Goal: Task Accomplishment & Management: Complete application form

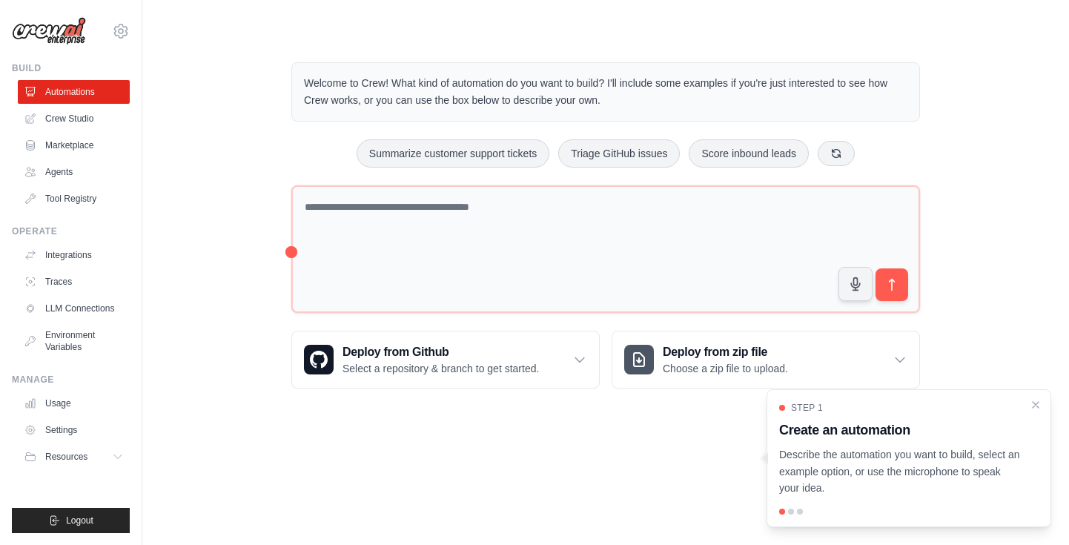
click at [1033, 396] on div "Step 1 Create an automation Describe the automation you want to build, select a…" at bounding box center [908, 458] width 285 height 138
click at [1033, 397] on div "Step 1 Create an automation Describe the automation you want to build, select a…" at bounding box center [908, 458] width 285 height 138
click at [1035, 404] on icon "Close walkthrough" at bounding box center [1035, 403] width 7 height 7
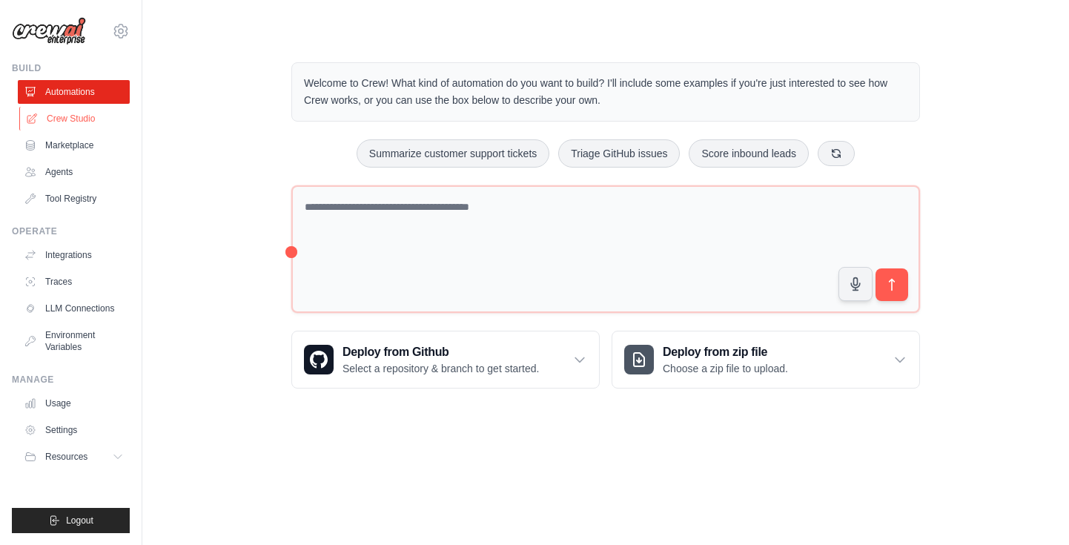
click at [72, 129] on link "Crew Studio" at bounding box center [75, 119] width 112 height 24
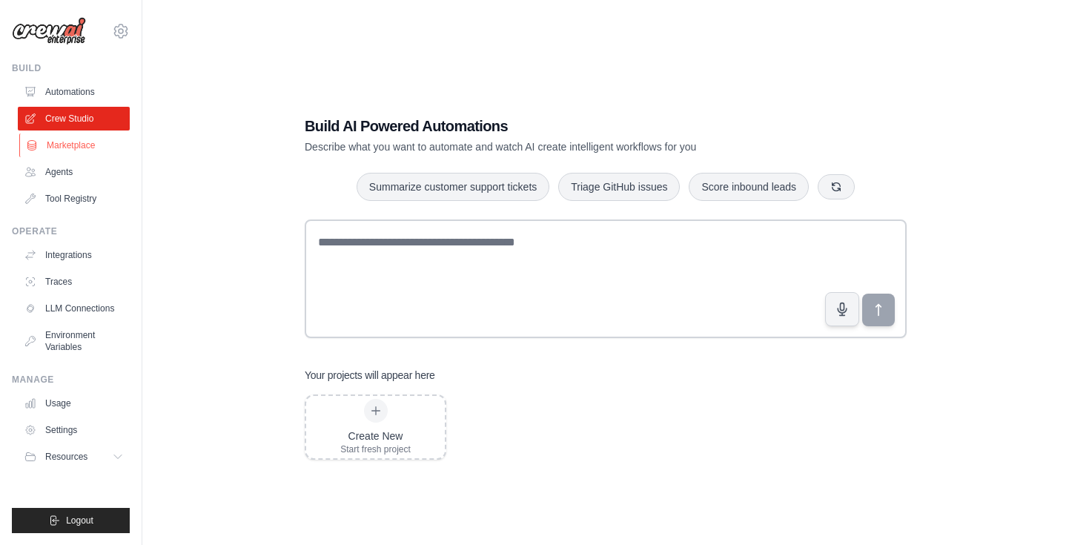
click at [63, 149] on link "Marketplace" at bounding box center [75, 145] width 112 height 24
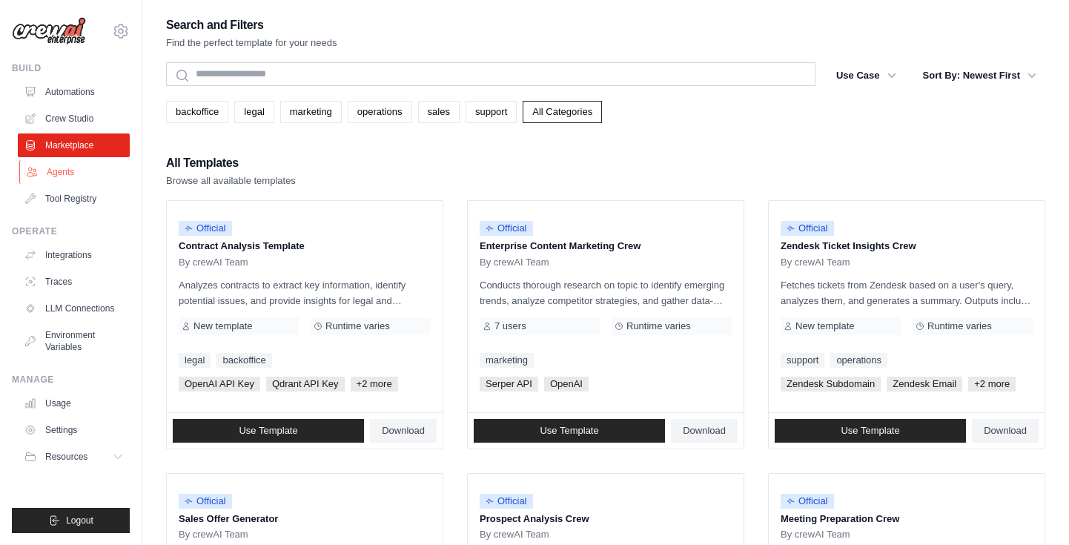
click at [62, 176] on link "Agents" at bounding box center [75, 172] width 112 height 24
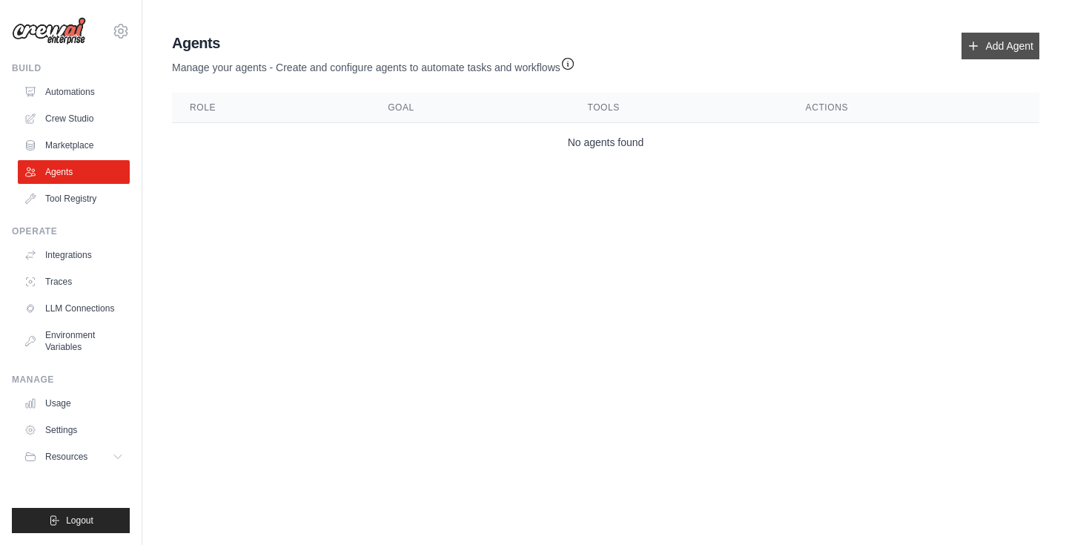
click at [978, 44] on icon at bounding box center [973, 46] width 12 height 12
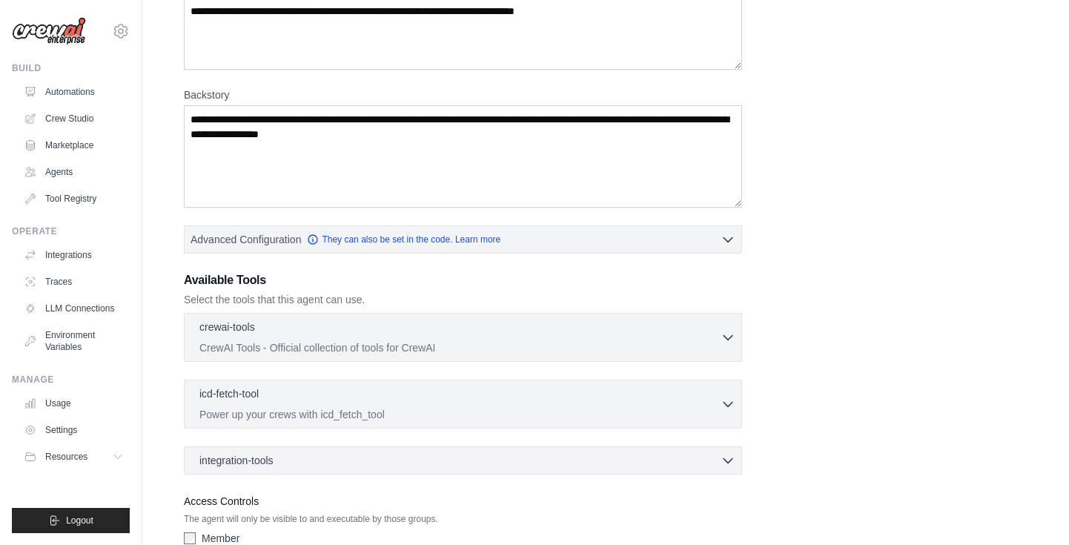
scroll to position [251, 0]
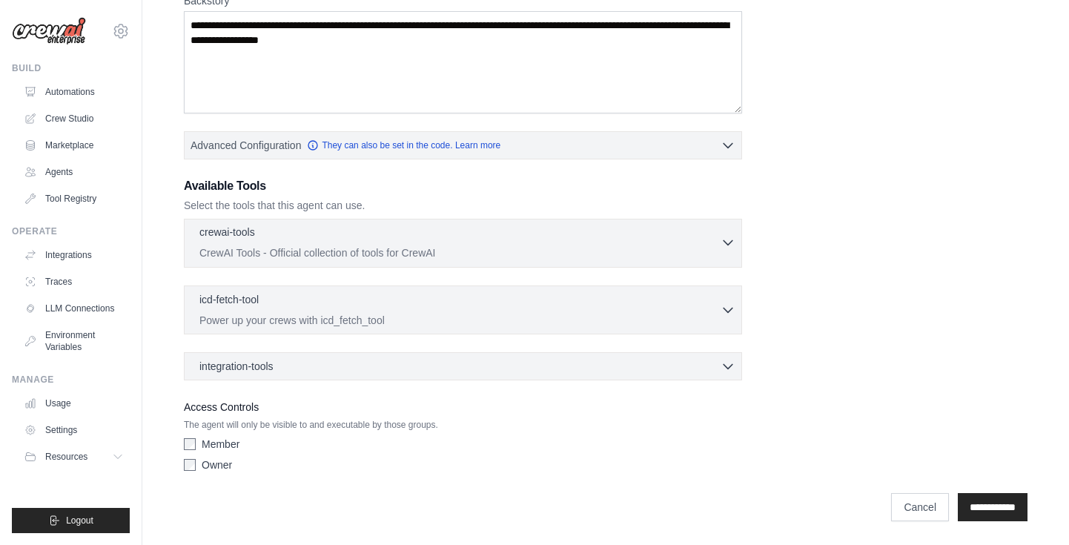
click at [726, 245] on icon "button" at bounding box center [727, 242] width 15 height 15
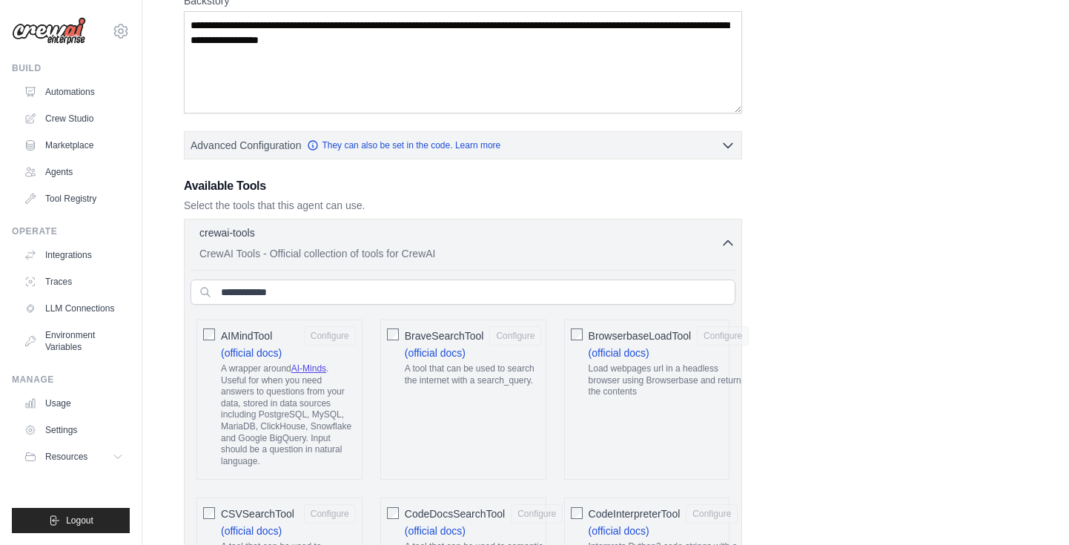
click at [215, 335] on div "AIMindTool Configure (official docs) A wrapper around AI-Minds . Useful for whe…" at bounding box center [279, 399] width 166 height 160
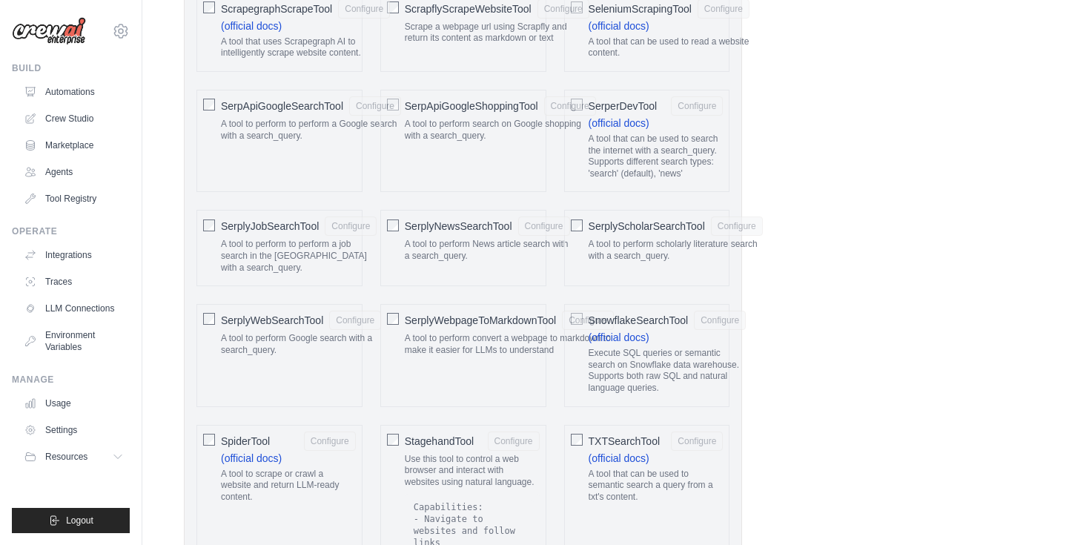
scroll to position [2127, 0]
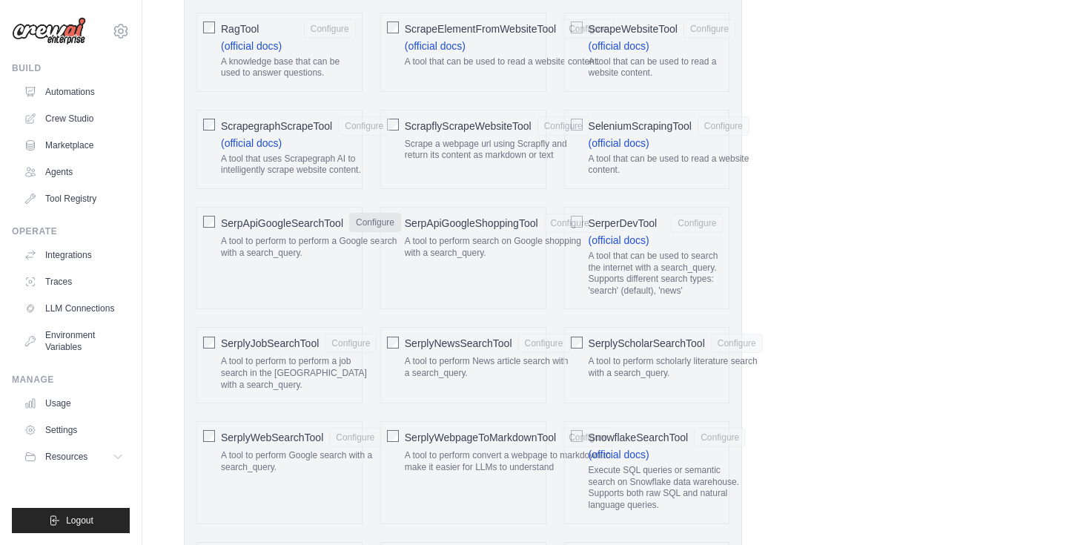
click at [382, 225] on button "Configure" at bounding box center [375, 222] width 52 height 19
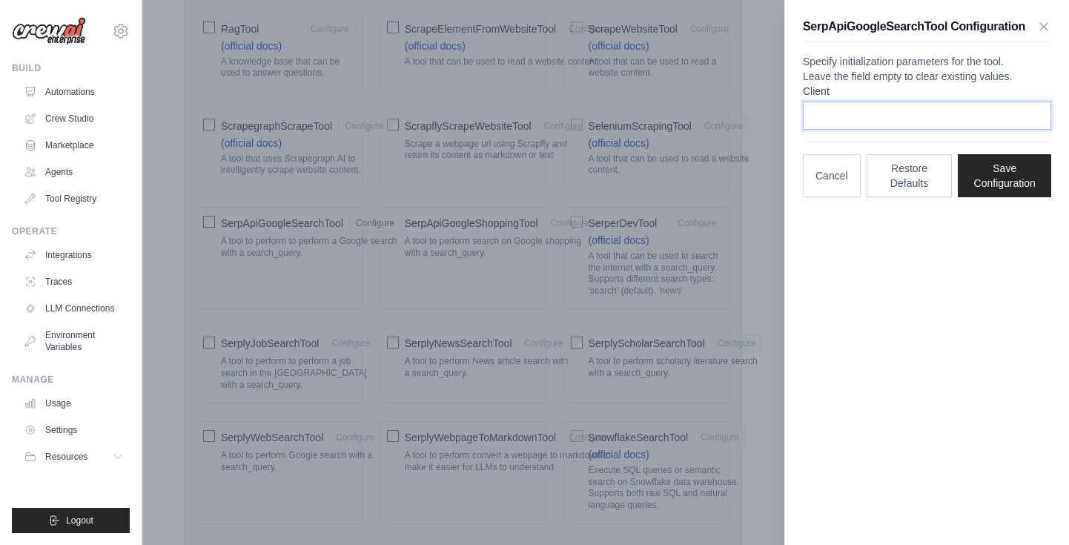
click at [869, 130] on input "Client" at bounding box center [927, 116] width 248 height 28
click at [1047, 22] on icon "button" at bounding box center [1043, 25] width 7 height 7
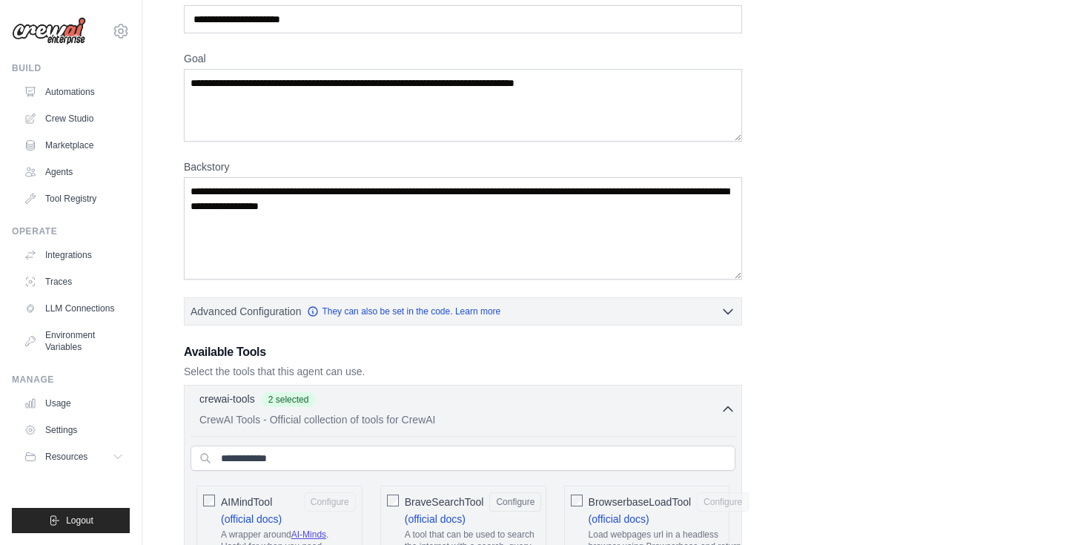
scroll to position [139, 0]
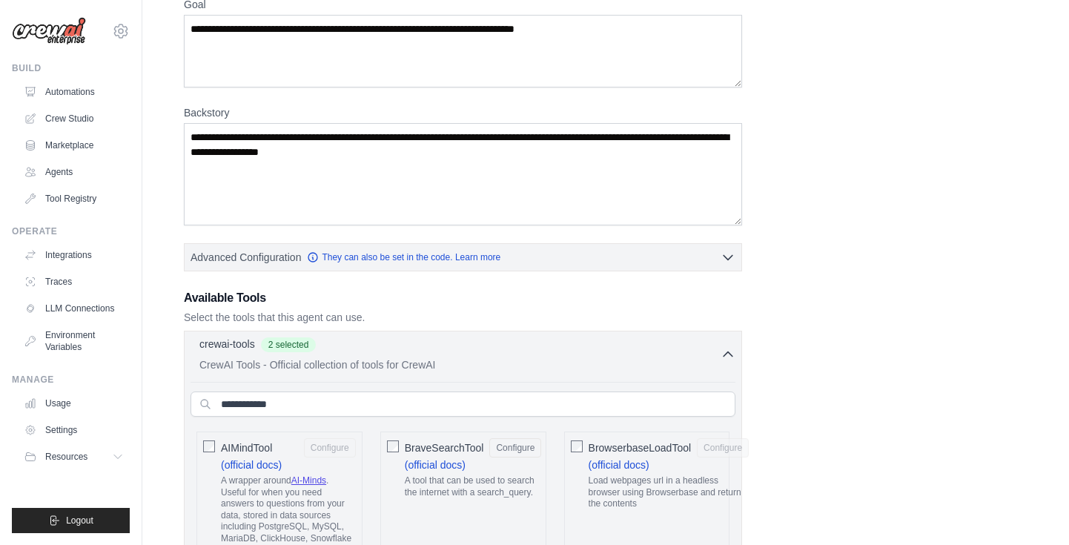
click at [729, 352] on icon "button" at bounding box center [727, 354] width 9 height 4
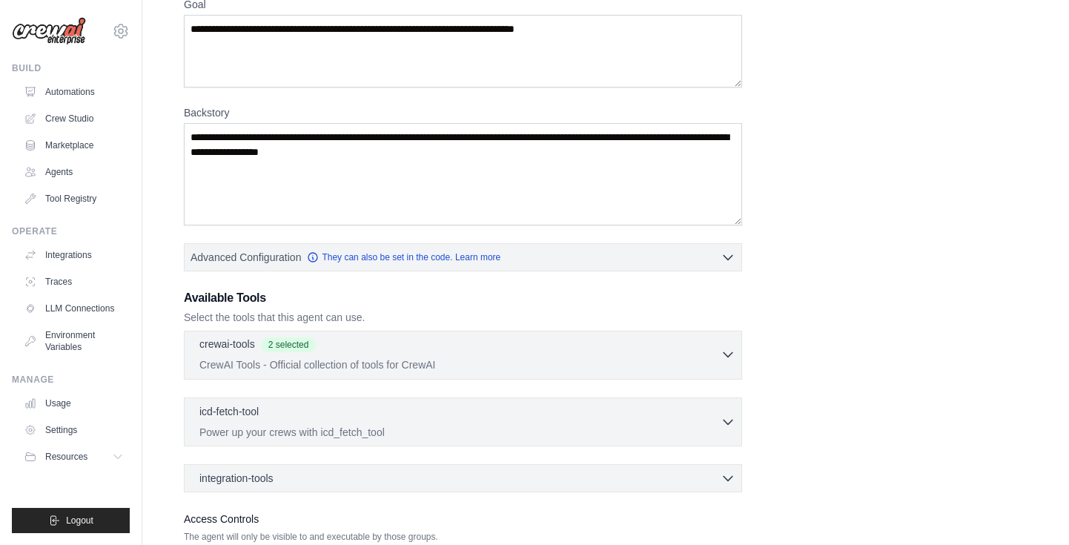
click at [729, 351] on icon "button" at bounding box center [727, 354] width 15 height 15
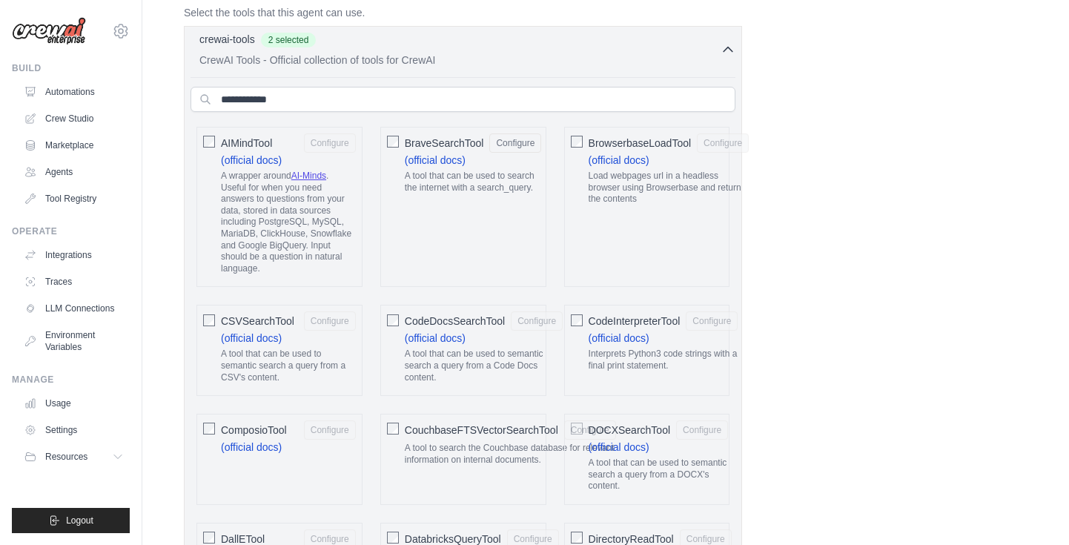
scroll to position [463, 0]
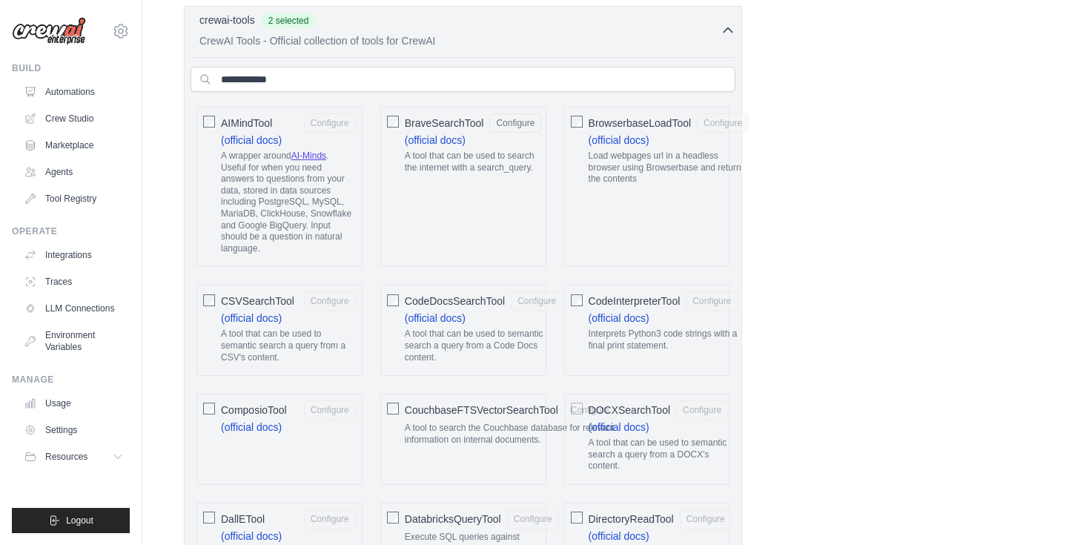
click at [400, 122] on div "BraveSearchTool Configure (official docs) A tool that can be used to search the…" at bounding box center [463, 187] width 166 height 160
click at [385, 120] on div "BraveSearchTool Configure (official docs) A tool that can be used to search the…" at bounding box center [463, 187] width 166 height 160
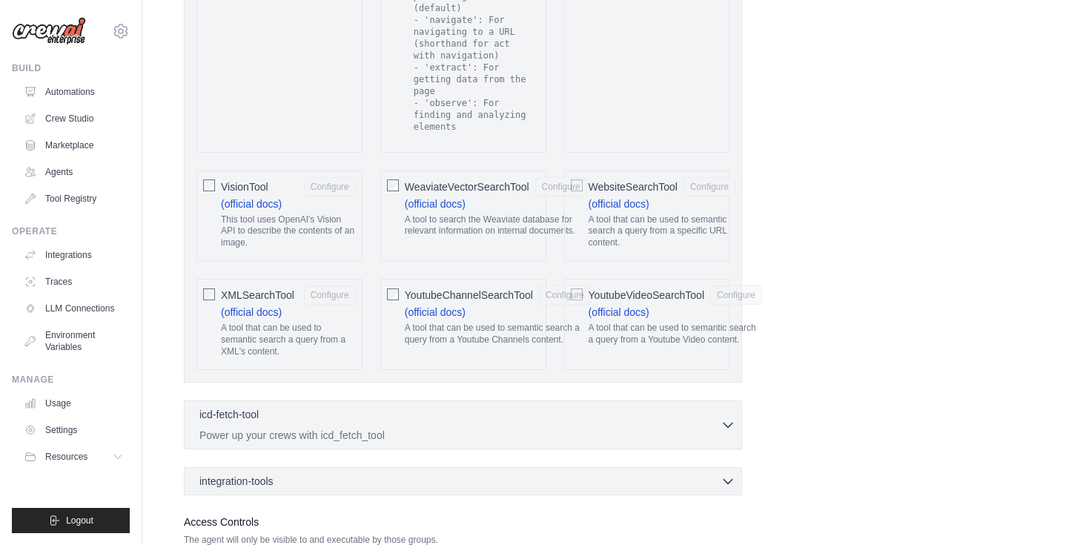
scroll to position [2945, 0]
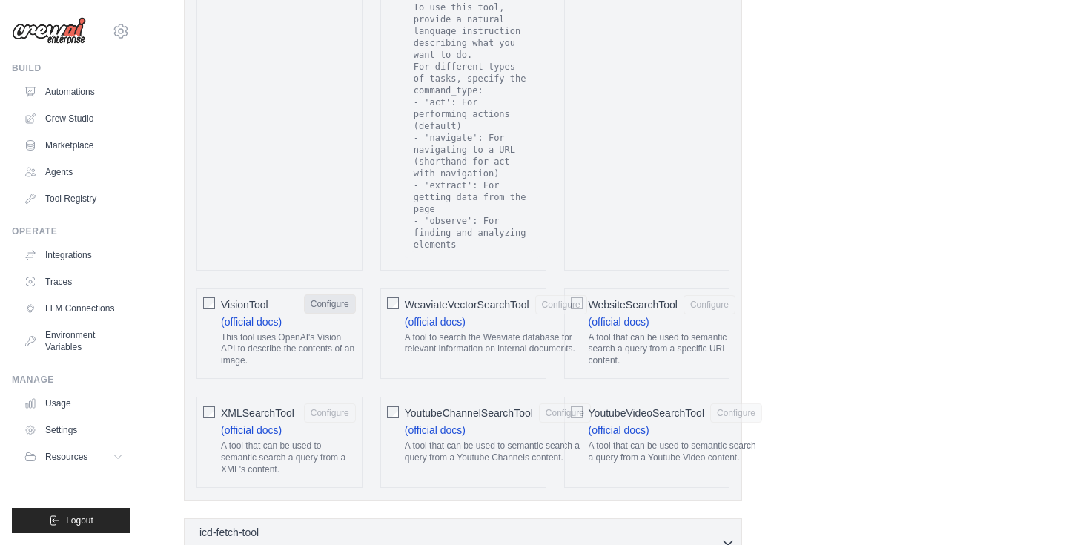
click at [325, 294] on button "Configure" at bounding box center [330, 303] width 52 height 19
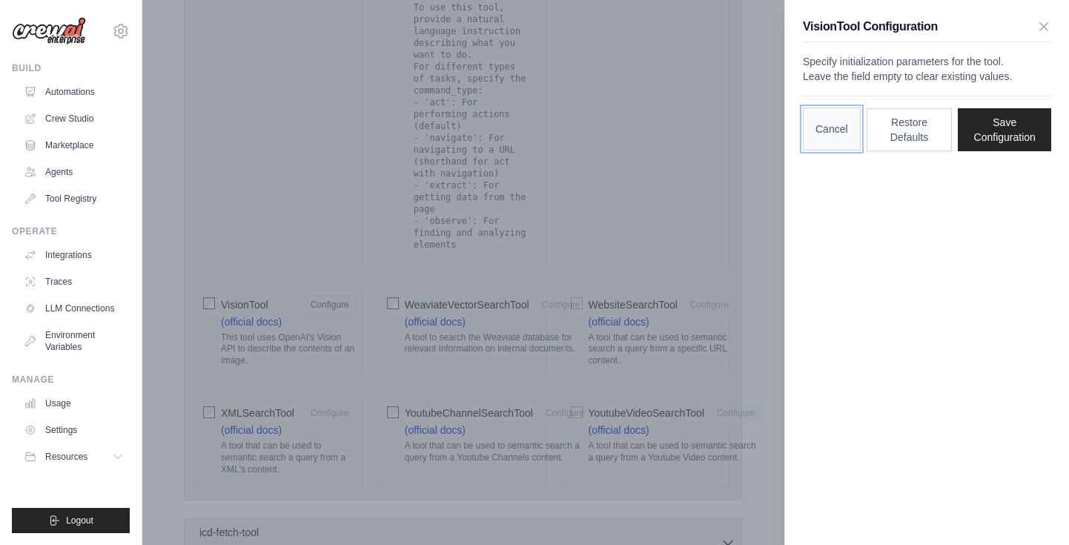
click at [810, 150] on button "Cancel" at bounding box center [832, 128] width 58 height 43
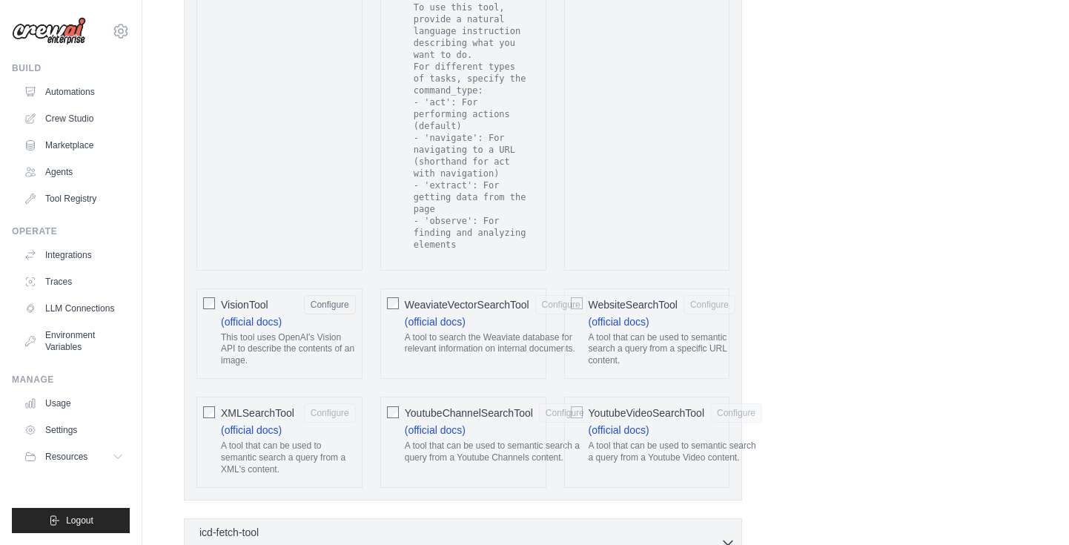
scroll to position [3166, 0]
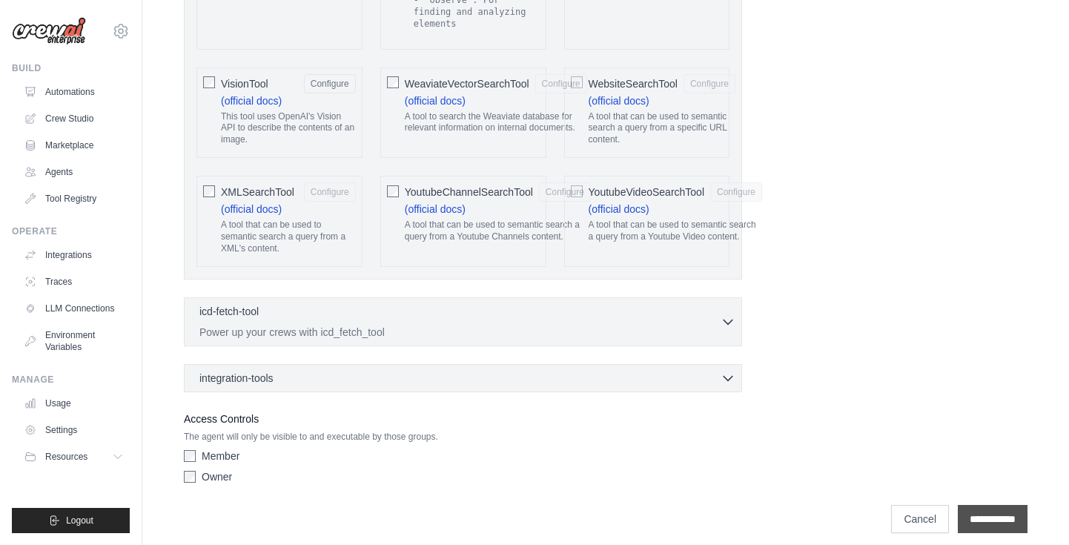
click at [1014, 508] on input "**********" at bounding box center [993, 519] width 70 height 28
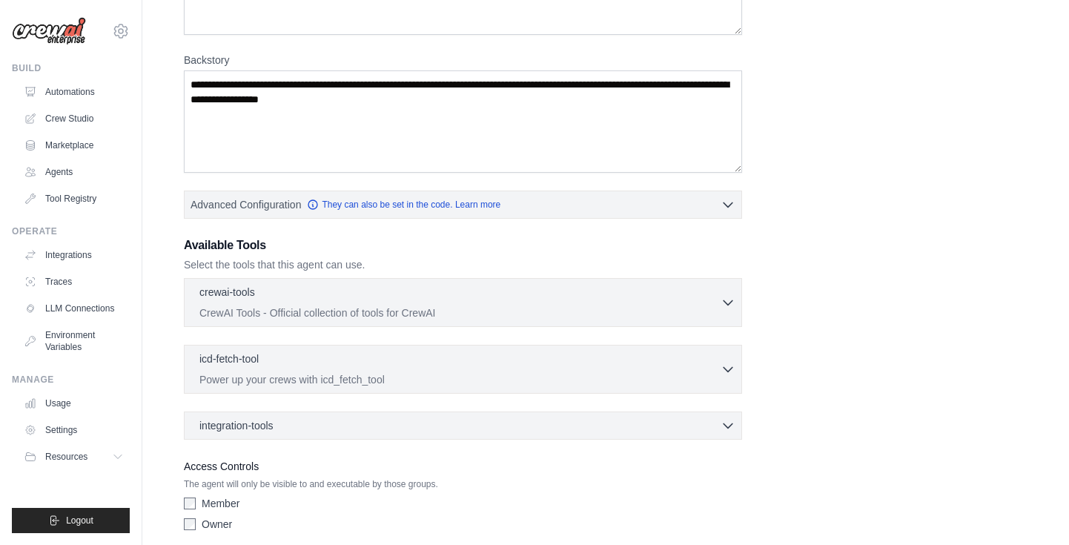
scroll to position [363, 0]
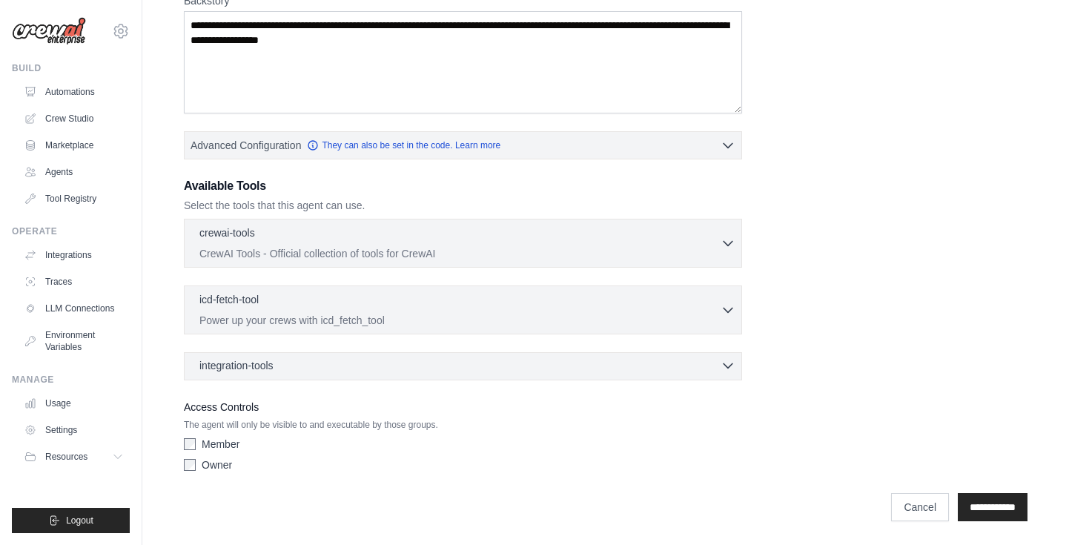
click at [308, 365] on div "integration-tools 0 selected" at bounding box center [467, 365] width 536 height 15
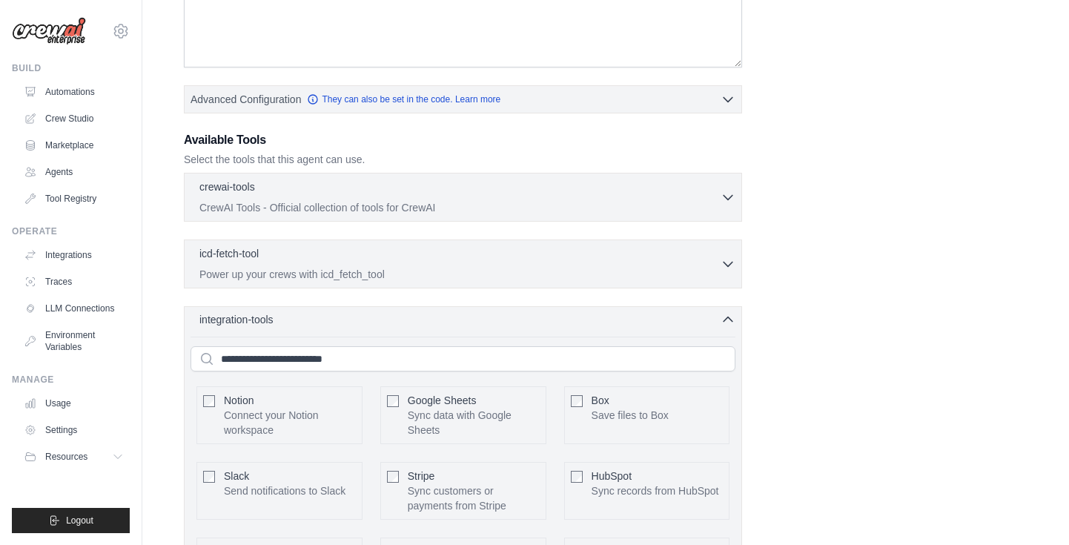
scroll to position [370, 0]
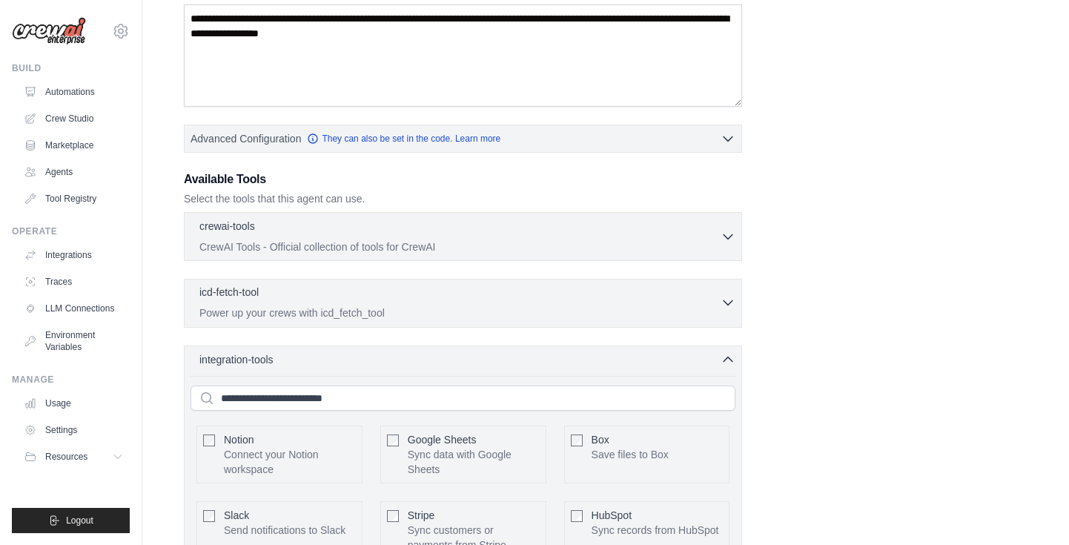
click at [295, 298] on div "icd-fetch-tool 0 selected" at bounding box center [459, 294] width 521 height 18
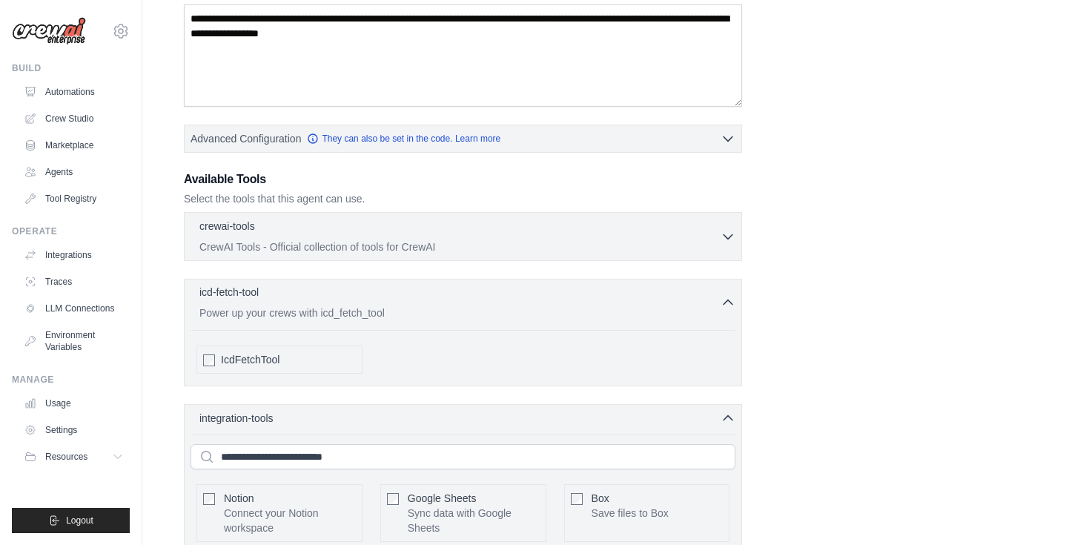
click at [295, 298] on div "icd-fetch-tool 0 selected" at bounding box center [459, 294] width 521 height 18
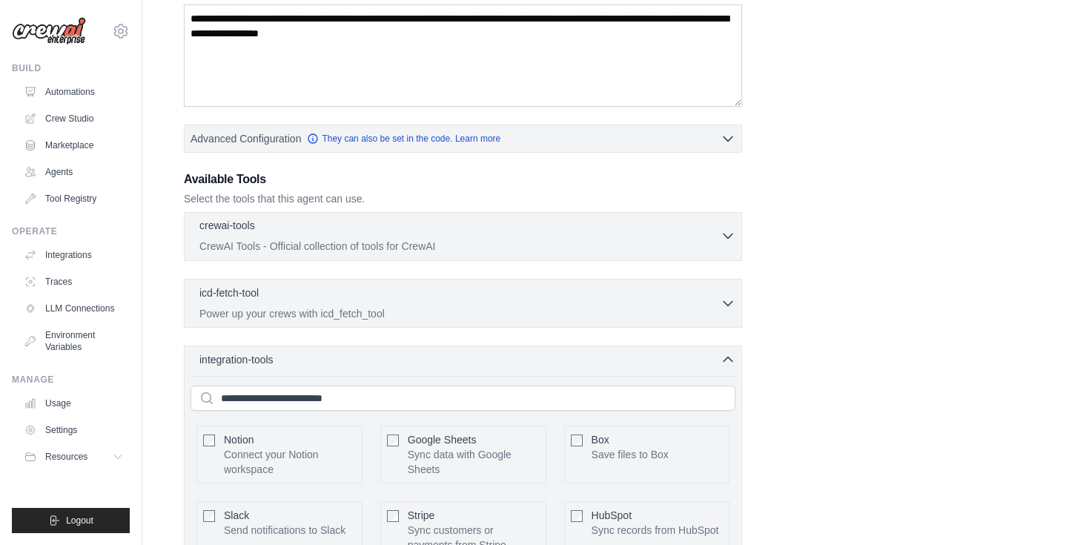
click at [296, 237] on div "crewai-tools 0 selected CrewAI Tools - Official collection of tools for CrewAI" at bounding box center [459, 236] width 521 height 36
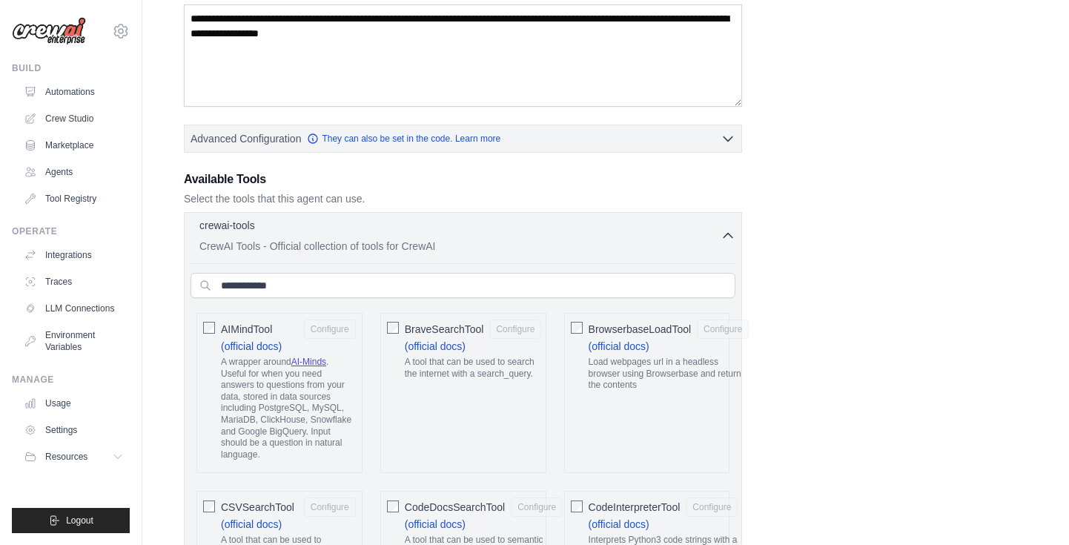
click at [296, 237] on div "crewai-tools 0 selected CrewAI Tools - Official collection of tools for CrewAI" at bounding box center [459, 236] width 521 height 36
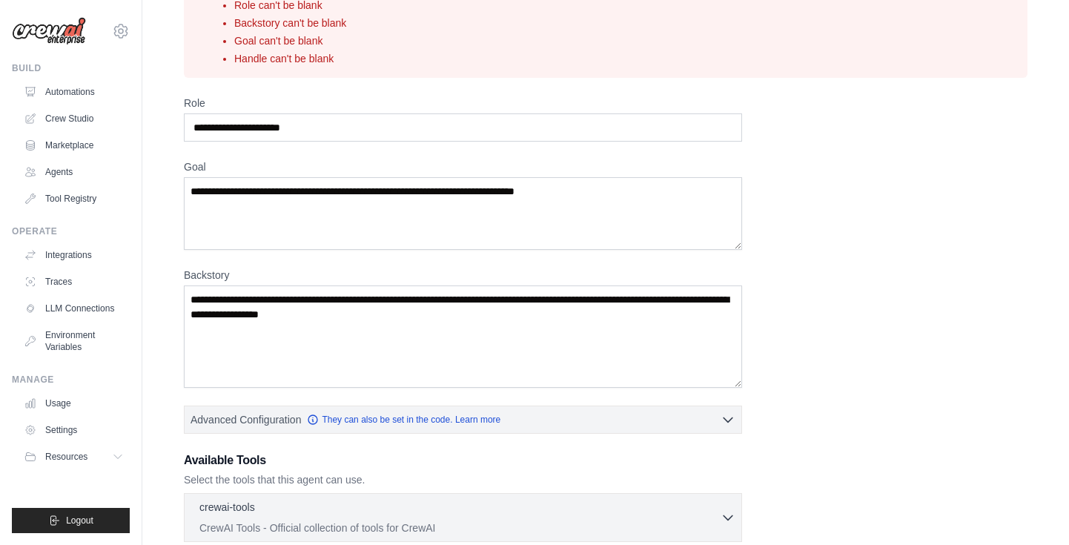
scroll to position [84, 0]
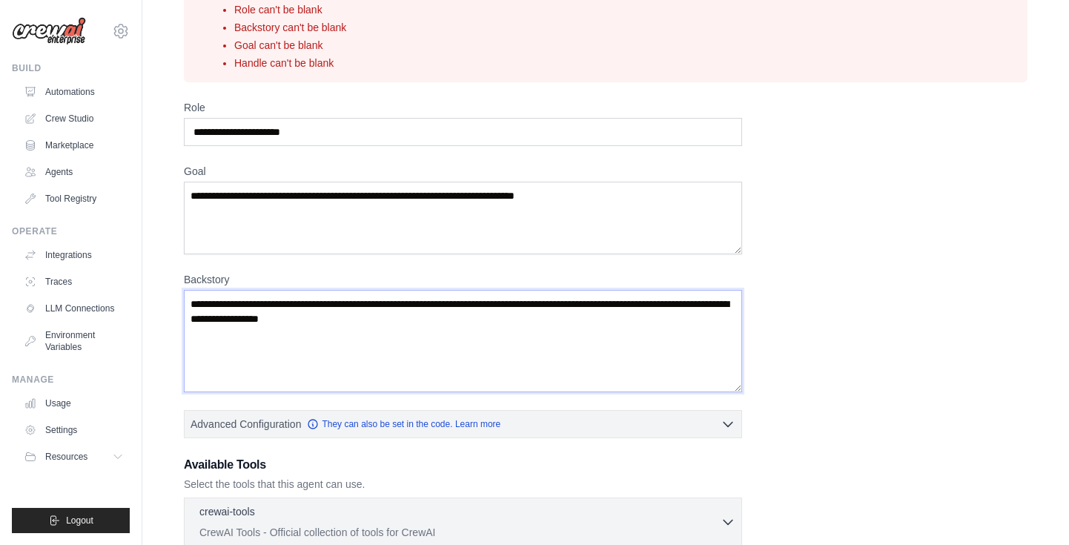
click at [307, 314] on textarea "Backstory" at bounding box center [463, 341] width 558 height 102
click at [402, 307] on textarea "Backstory" at bounding box center [463, 341] width 558 height 102
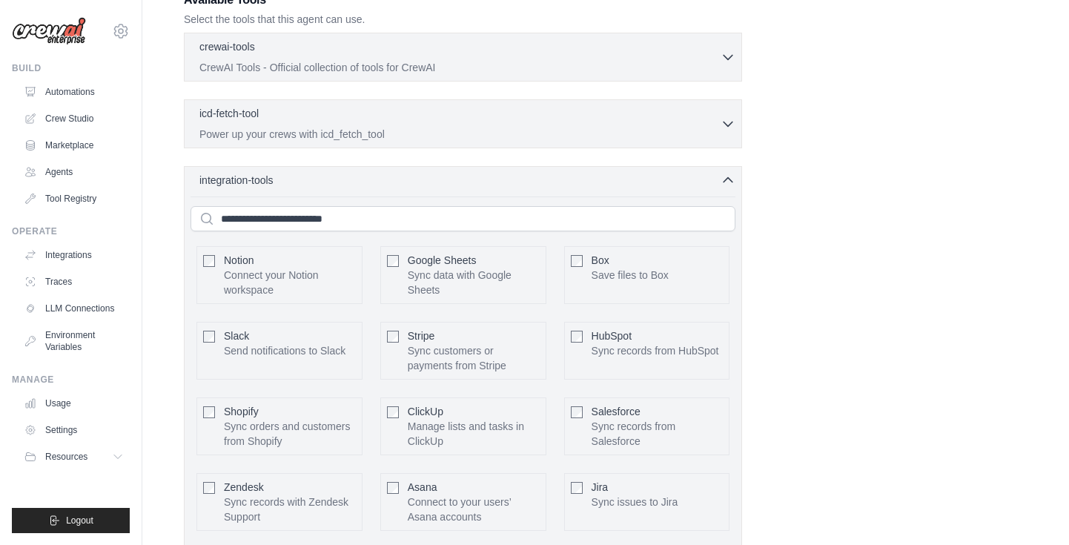
scroll to position [803, 0]
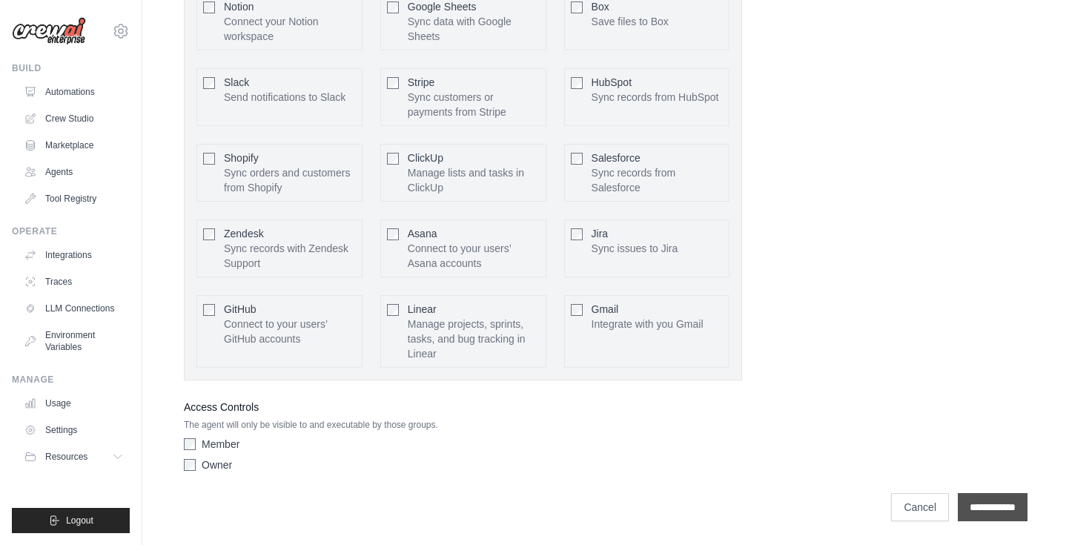
click at [979, 508] on input "**********" at bounding box center [993, 507] width 70 height 28
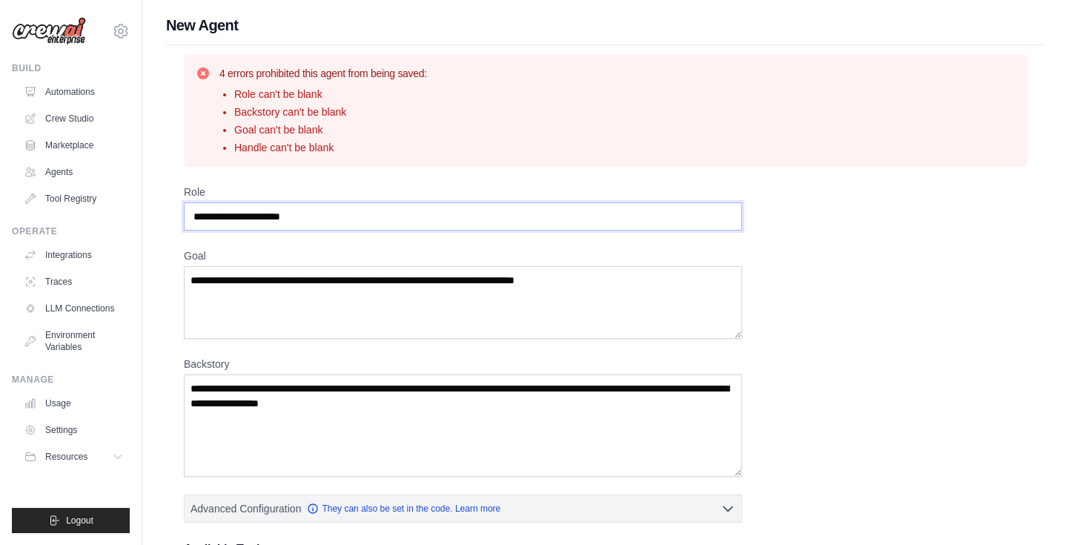
click at [568, 223] on input "Role" at bounding box center [463, 216] width 558 height 28
click at [522, 214] on input "Role" at bounding box center [463, 216] width 558 height 28
type input "**********"
click at [531, 277] on textarea "Goal" at bounding box center [463, 302] width 558 height 73
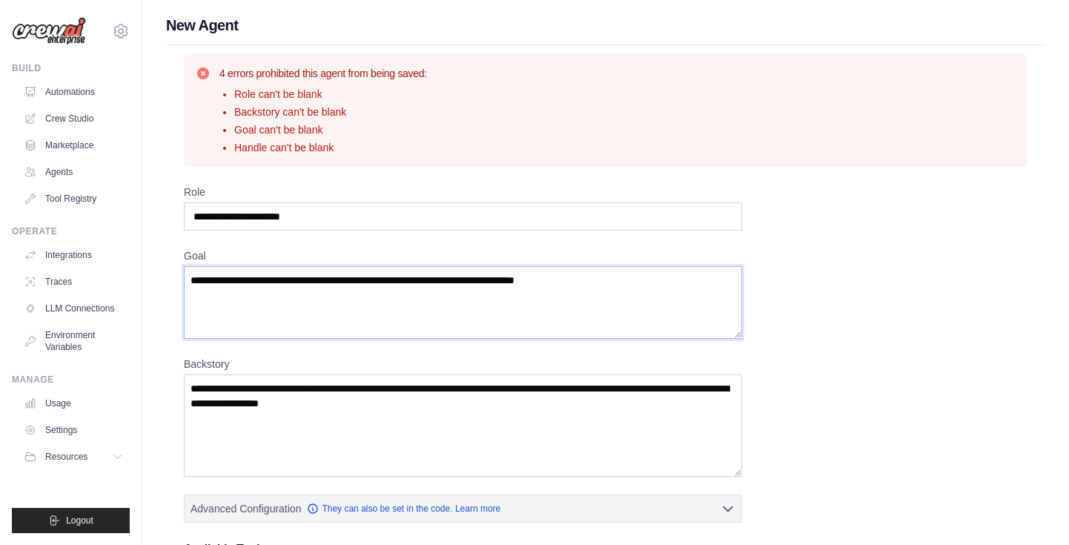
click at [531, 277] on textarea "Goal" at bounding box center [463, 302] width 558 height 73
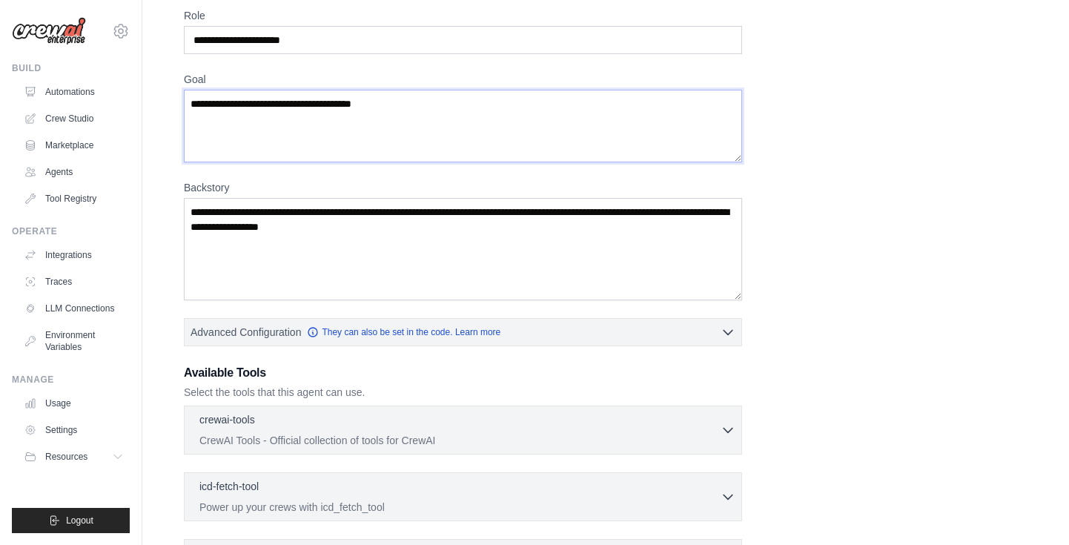
scroll to position [190, 0]
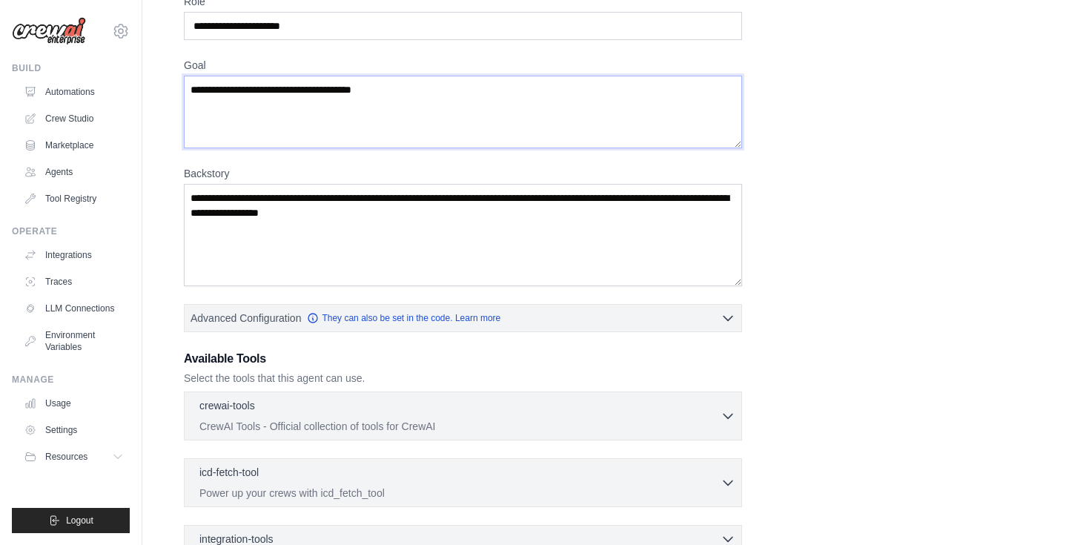
type textarea "**********"
click at [554, 245] on textarea "Backstory" at bounding box center [463, 235] width 558 height 102
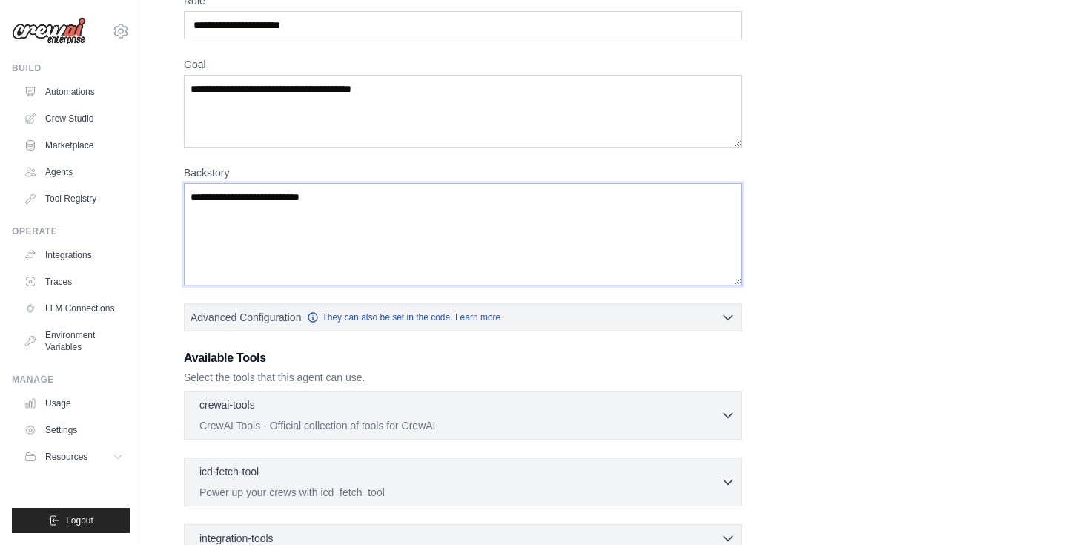
scroll to position [363, 0]
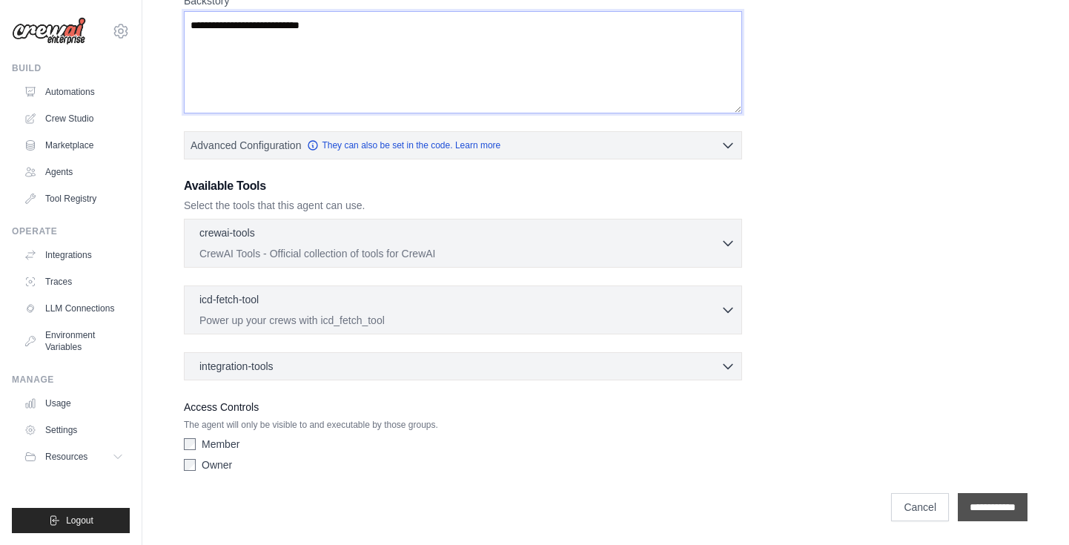
type textarea "**********"
click at [980, 510] on input "**********" at bounding box center [993, 507] width 70 height 28
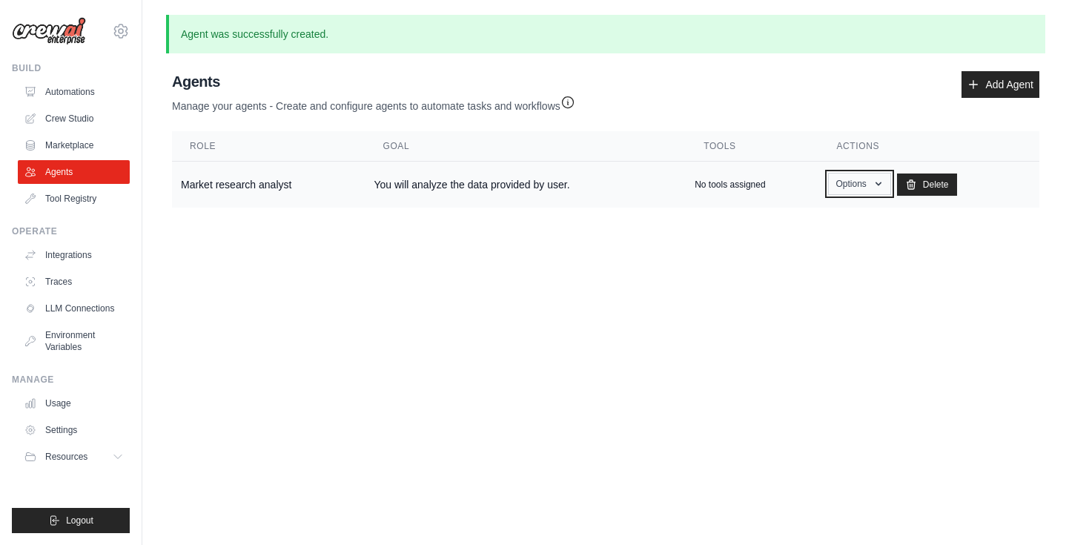
click at [853, 192] on button "Options" at bounding box center [859, 184] width 63 height 22
click at [803, 223] on link "Show" at bounding box center [837, 218] width 107 height 27
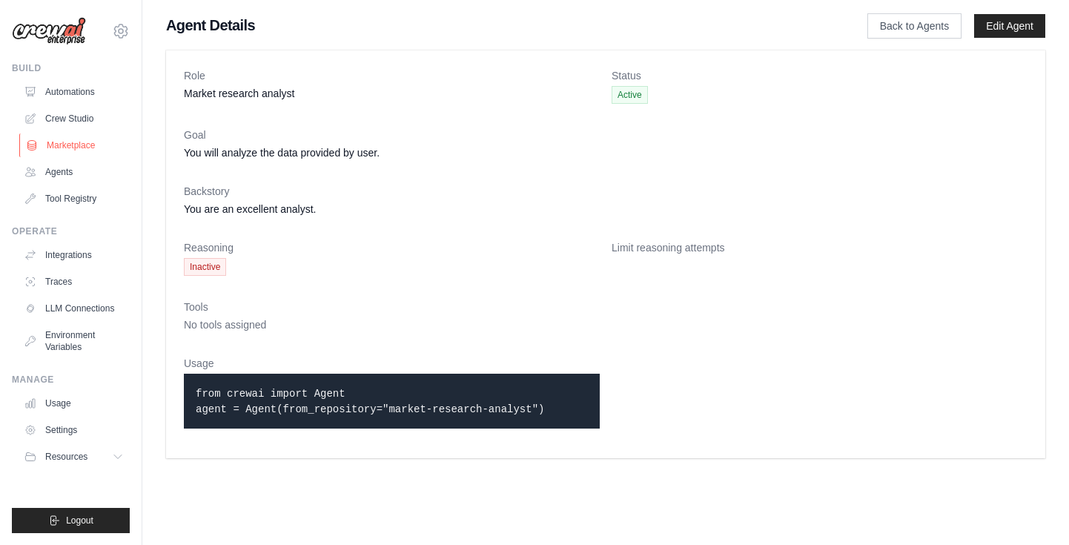
click at [67, 145] on link "Marketplace" at bounding box center [75, 145] width 112 height 24
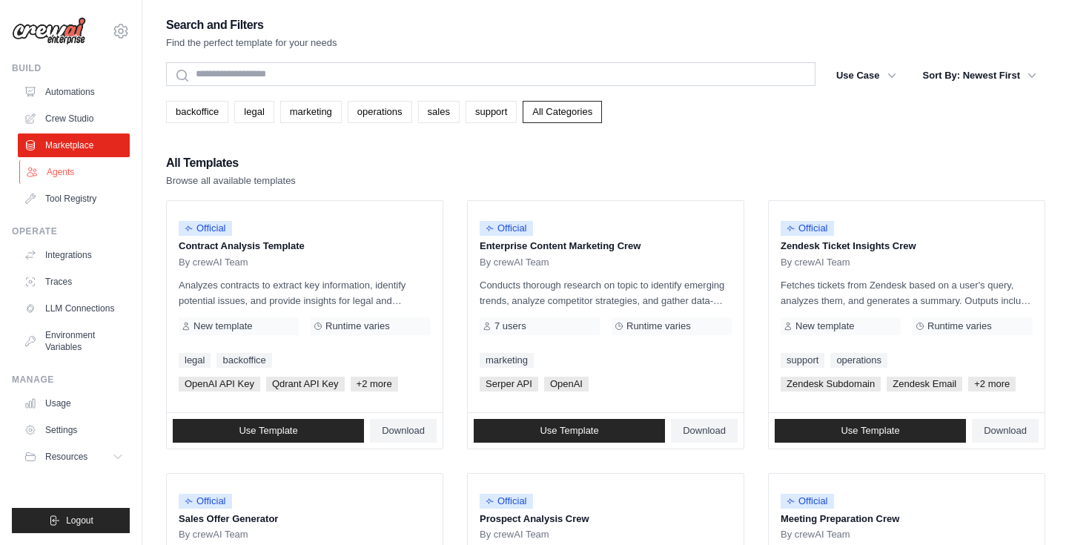
click at [61, 180] on link "Agents" at bounding box center [75, 172] width 112 height 24
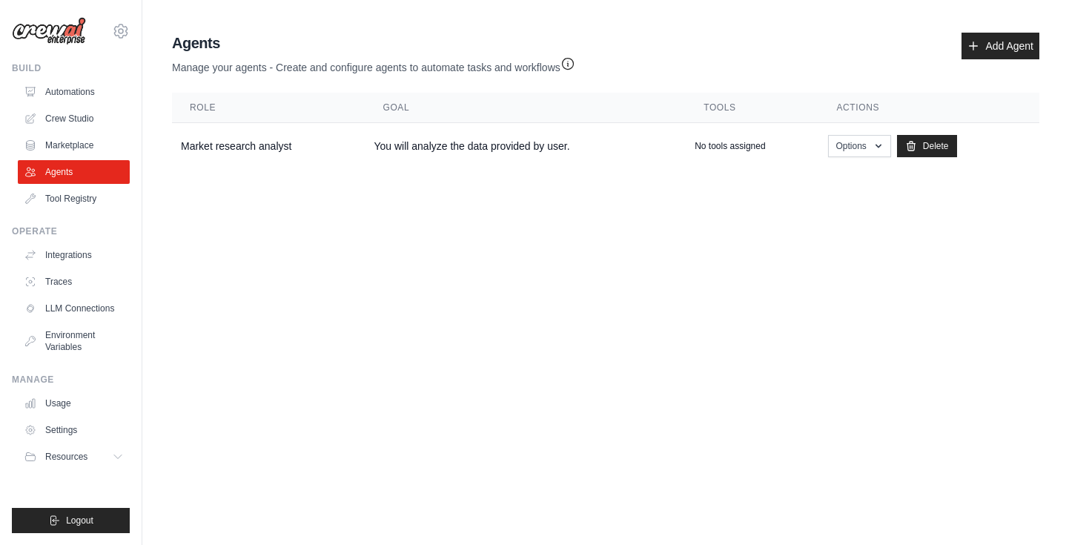
click at [71, 212] on ul "Build Automations Crew Studio Marketplace Agents" at bounding box center [71, 297] width 118 height 471
click at [73, 204] on link "Tool Registry" at bounding box center [75, 199] width 112 height 24
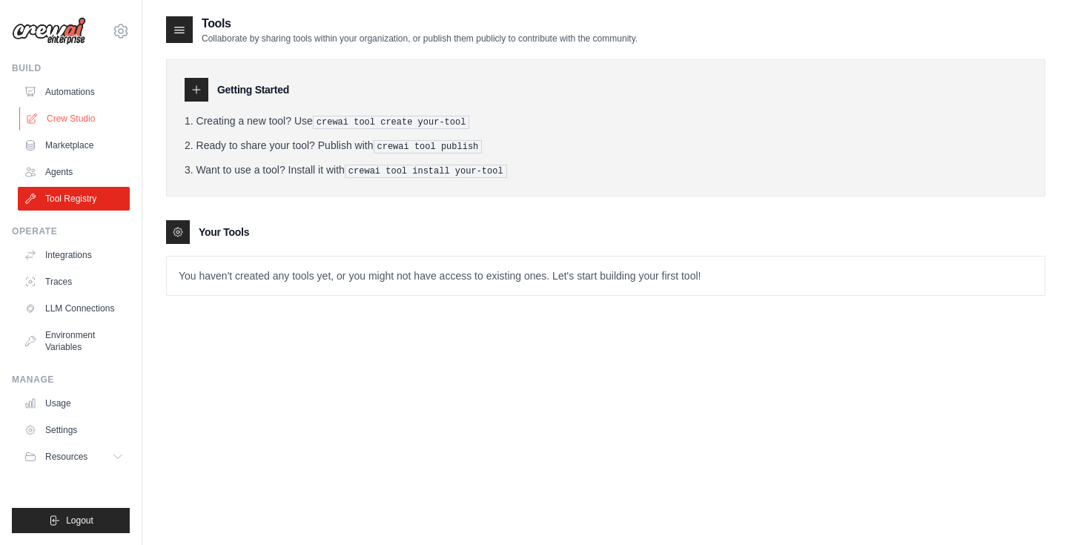
click at [72, 113] on link "Crew Studio" at bounding box center [75, 119] width 112 height 24
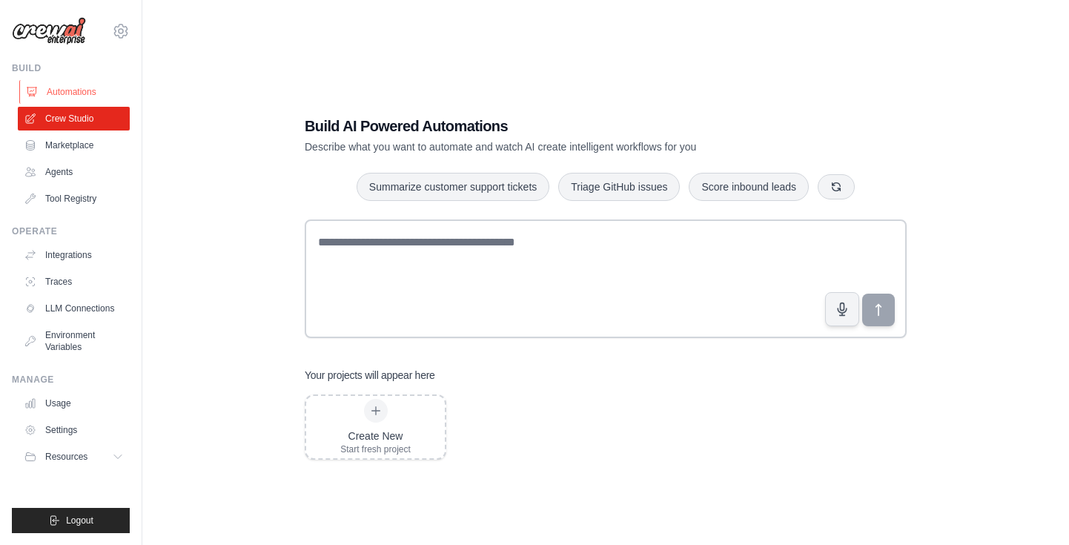
click at [75, 90] on link "Automations" at bounding box center [75, 92] width 112 height 24
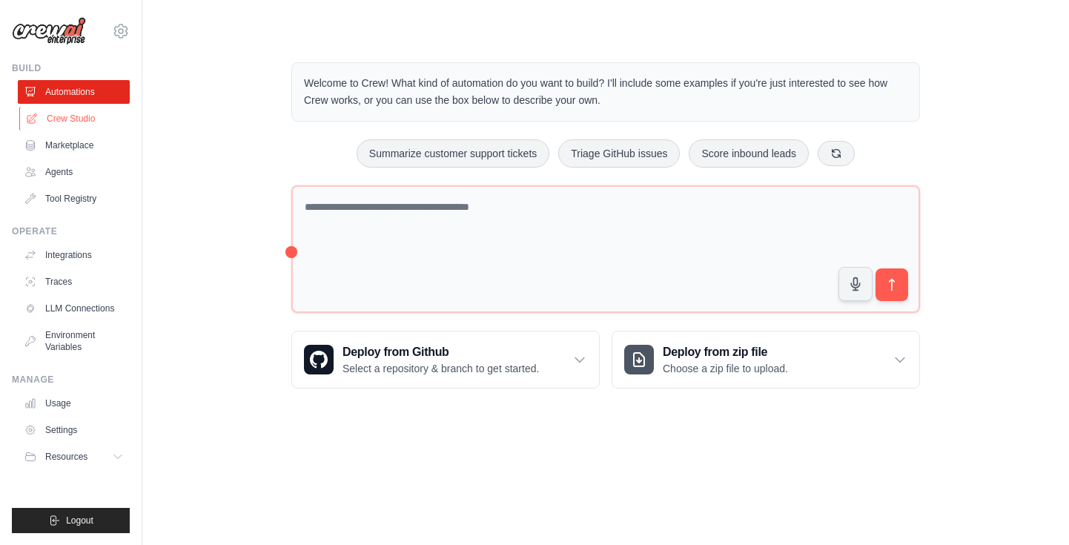
click at [73, 115] on link "Crew Studio" at bounding box center [75, 119] width 112 height 24
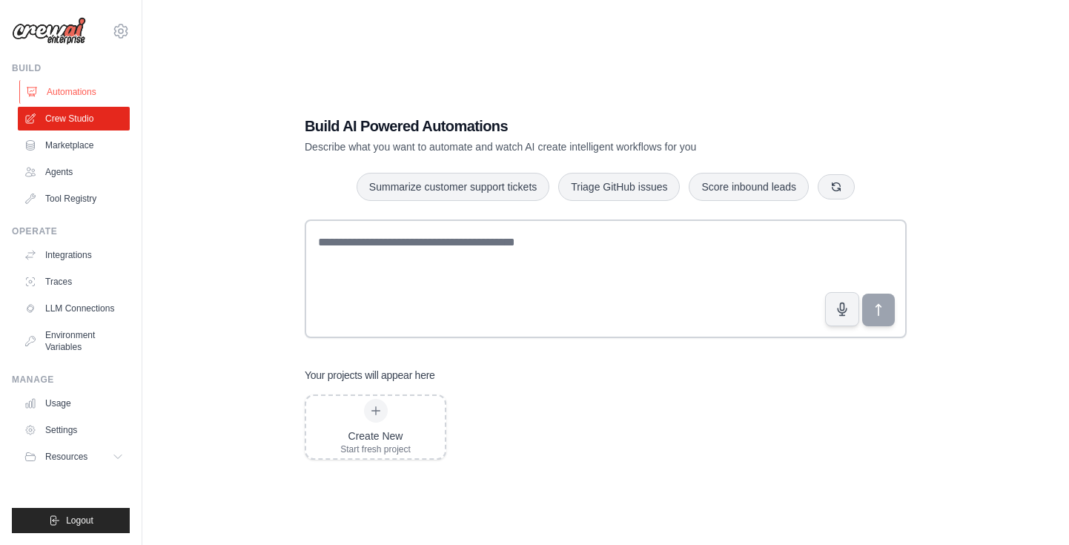
click at [75, 95] on link "Automations" at bounding box center [75, 92] width 112 height 24
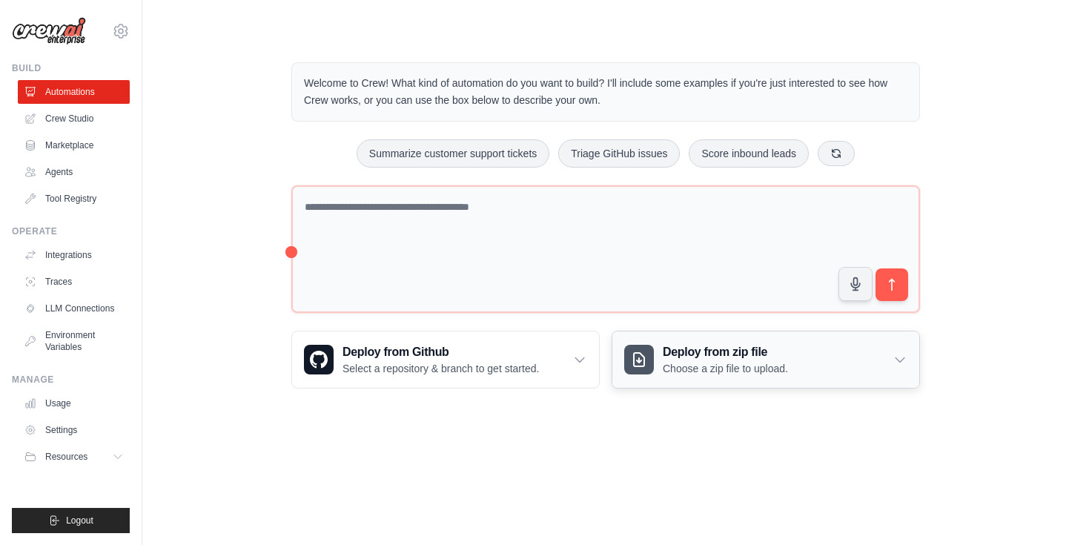
click at [895, 349] on div "Deploy from zip file Choose a zip file to upload." at bounding box center [765, 359] width 307 height 56
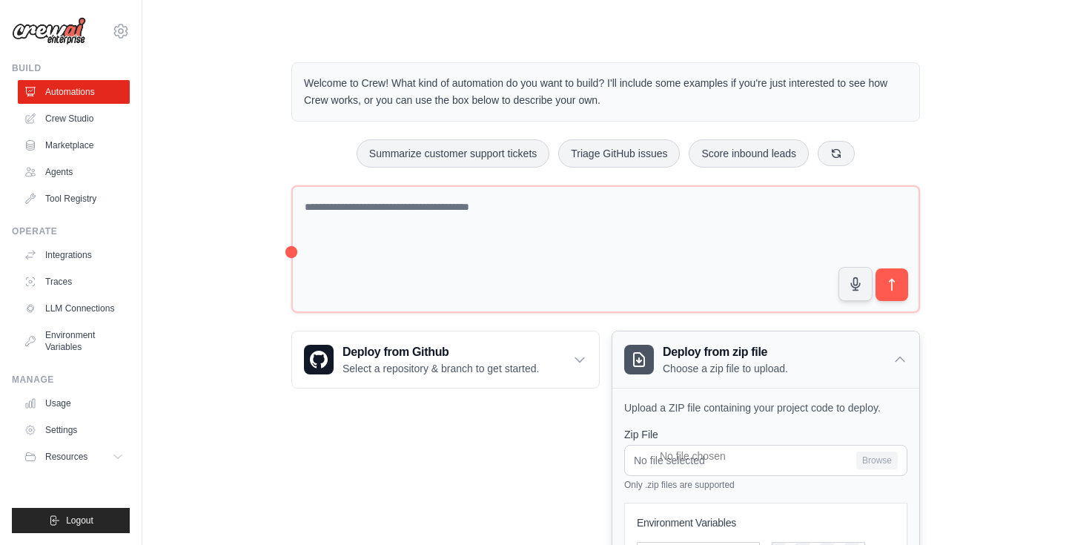
click at [895, 349] on div "Deploy from zip file Choose a zip file to upload." at bounding box center [765, 359] width 307 height 56
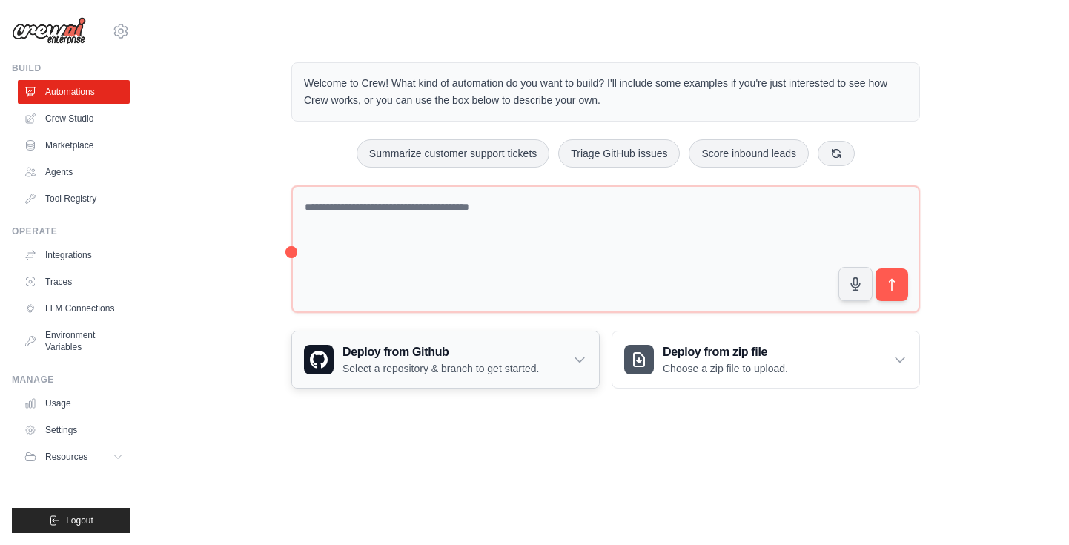
click at [592, 359] on div "Deploy from Github Select a repository & branch to get started." at bounding box center [445, 359] width 307 height 56
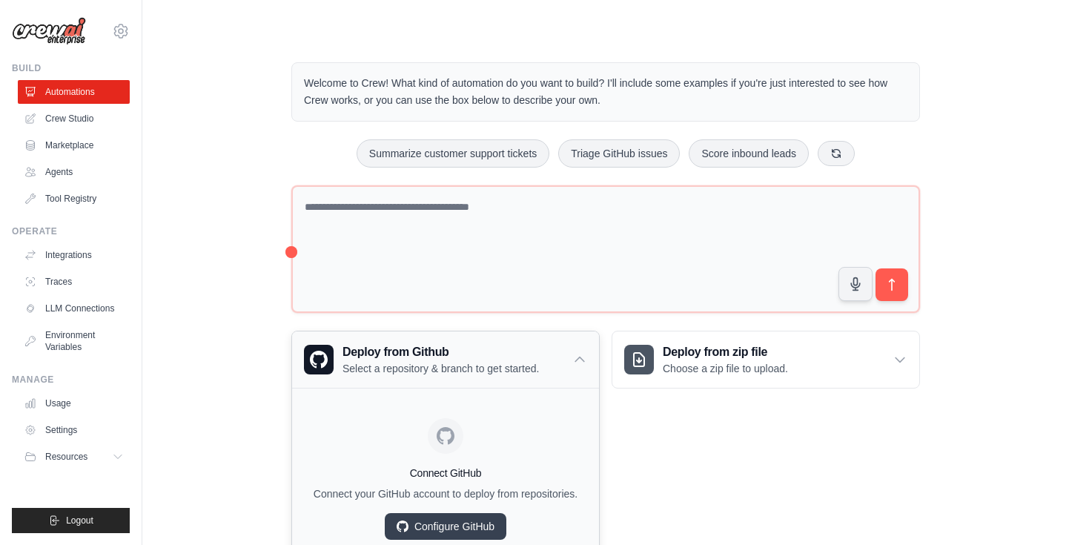
scroll to position [63, 0]
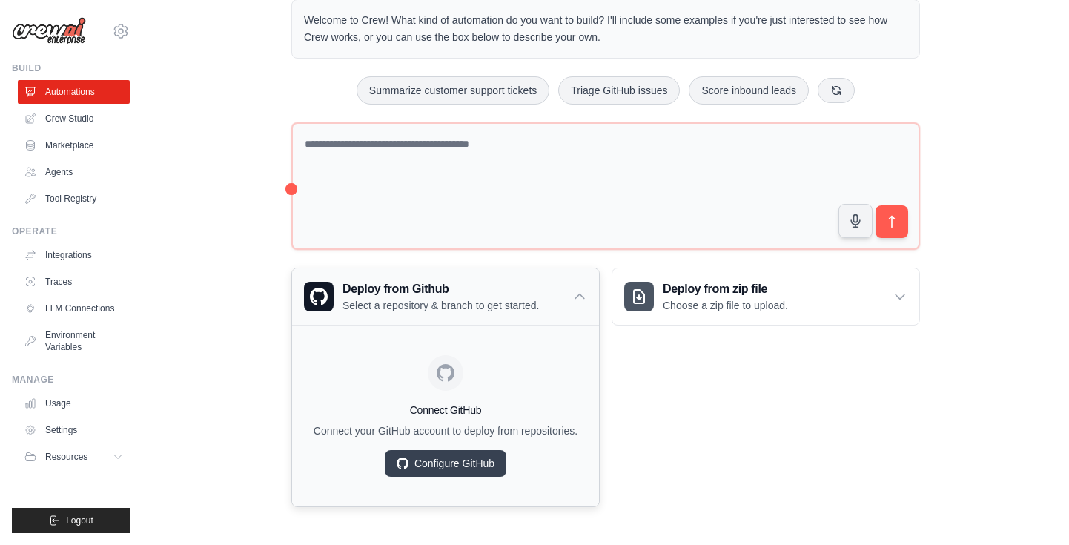
click at [577, 297] on icon at bounding box center [579, 296] width 15 height 15
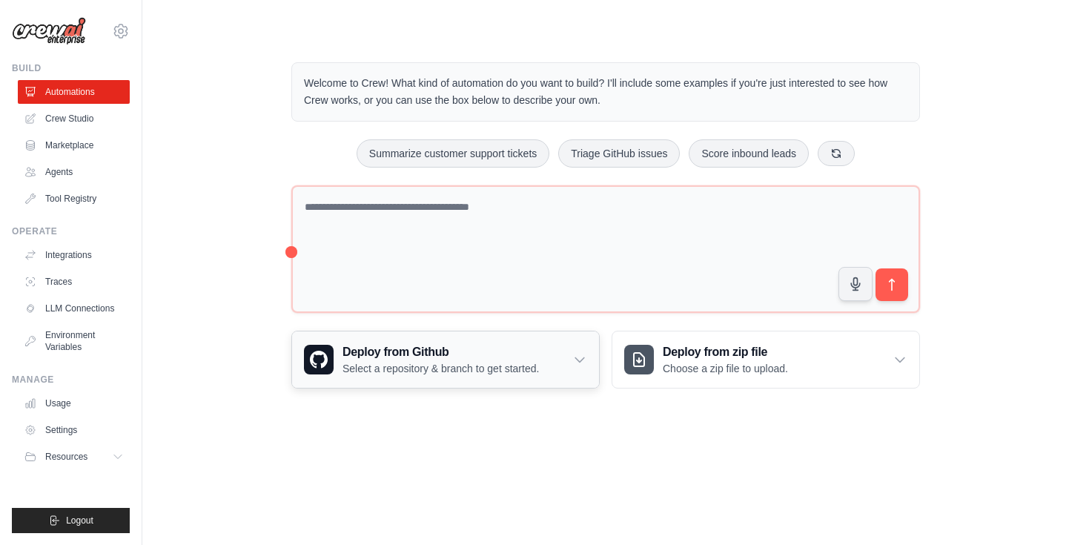
scroll to position [0, 0]
click at [80, 119] on link "Crew Studio" at bounding box center [75, 119] width 112 height 24
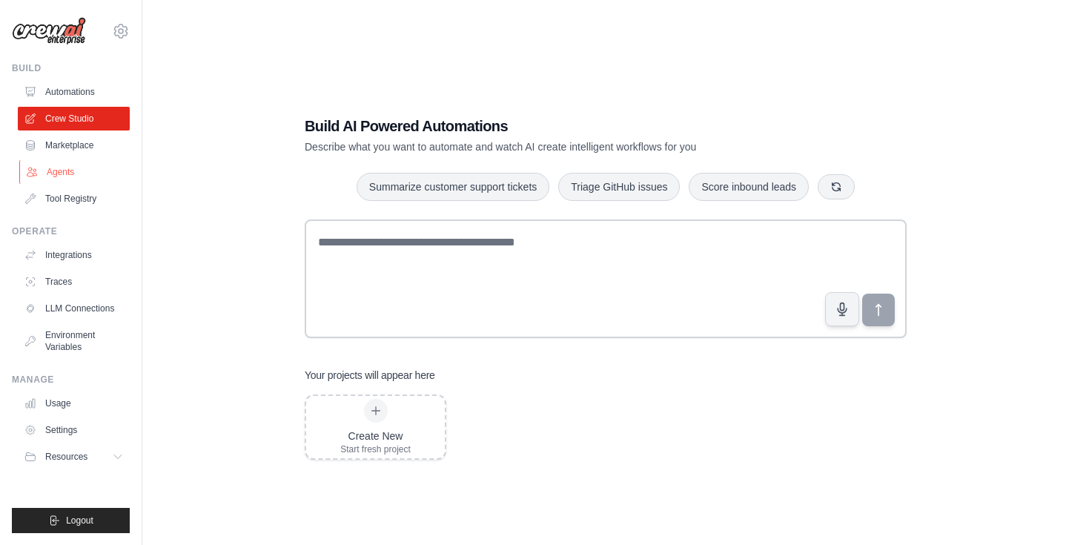
click at [69, 169] on link "Agents" at bounding box center [75, 172] width 112 height 24
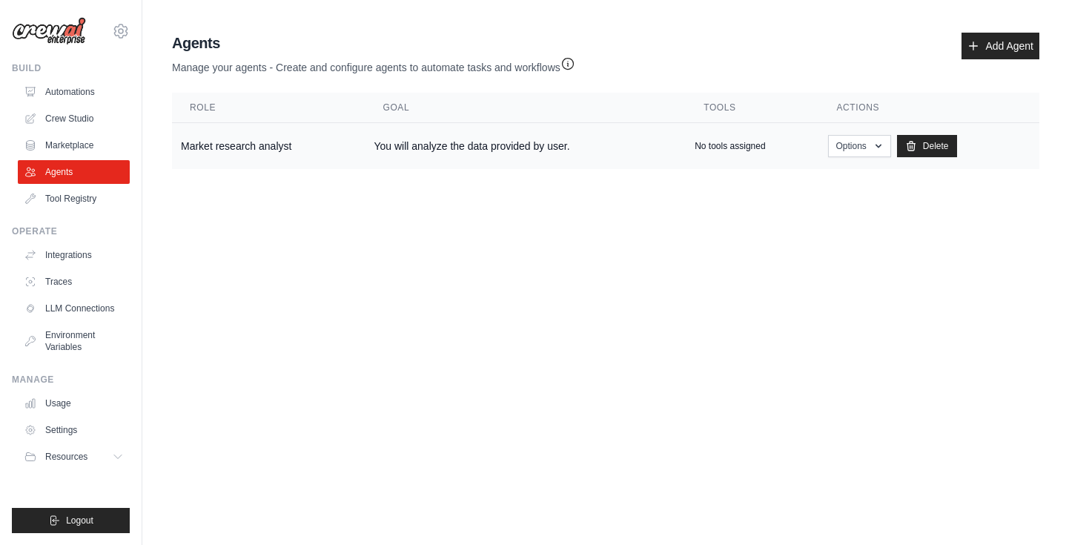
click at [446, 147] on td "You will analyze the data provided by user." at bounding box center [525, 146] width 321 height 47
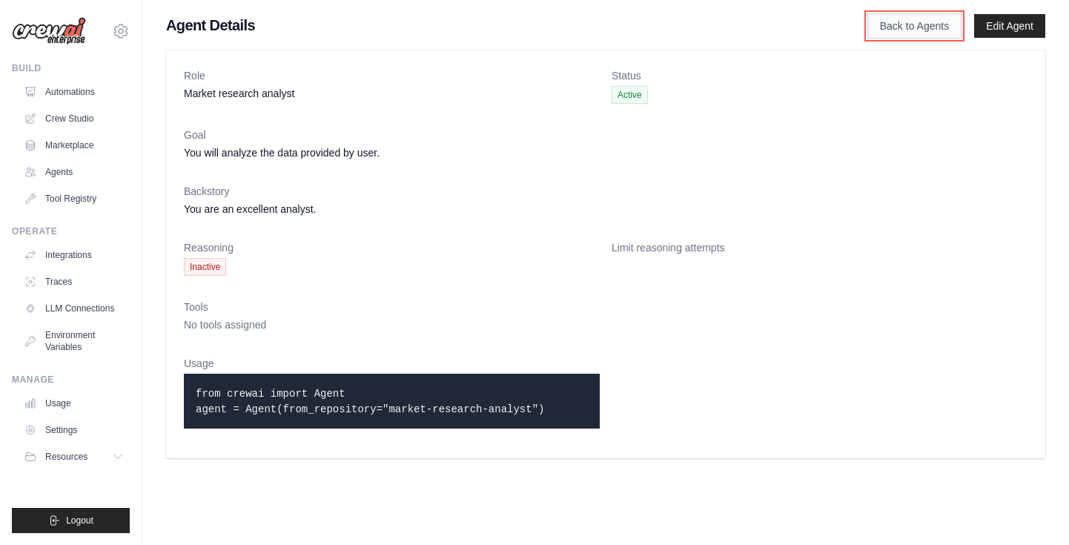
click at [918, 22] on link "Back to Agents" at bounding box center [914, 25] width 94 height 25
